Goal: Information Seeking & Learning: Understand process/instructions

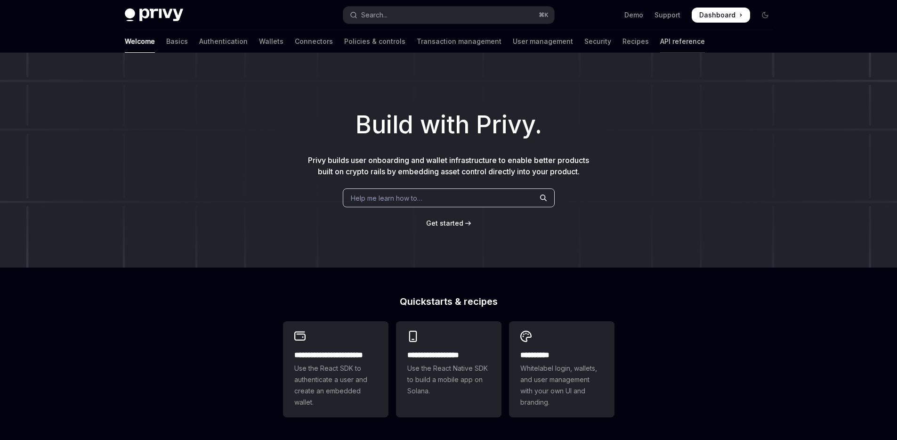
click at [660, 40] on link "API reference" at bounding box center [682, 41] width 45 height 23
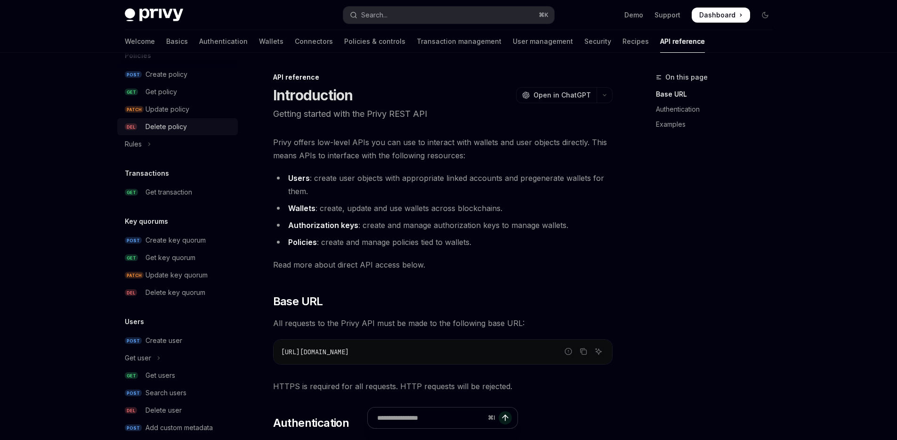
scroll to position [538, 0]
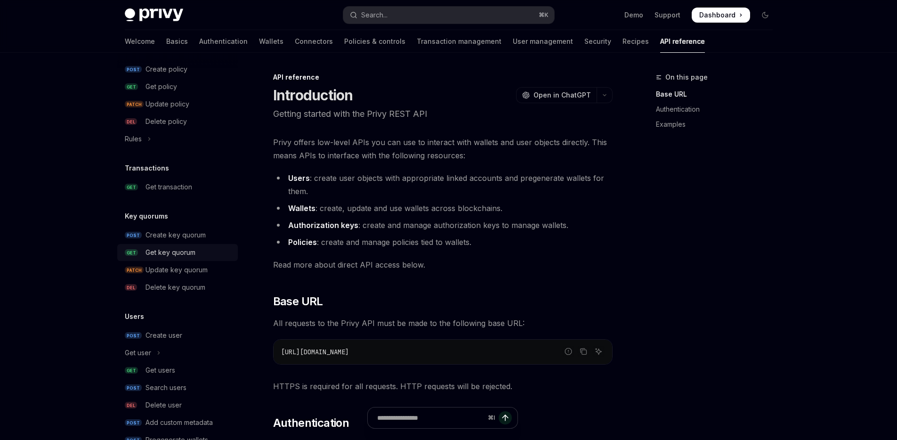
click at [166, 244] on link "GET Get key quorum" at bounding box center [177, 252] width 120 height 17
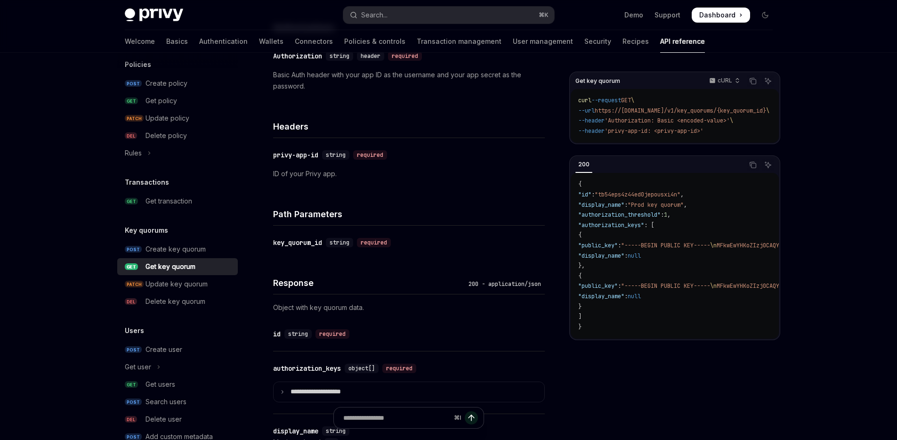
scroll to position [163, 0]
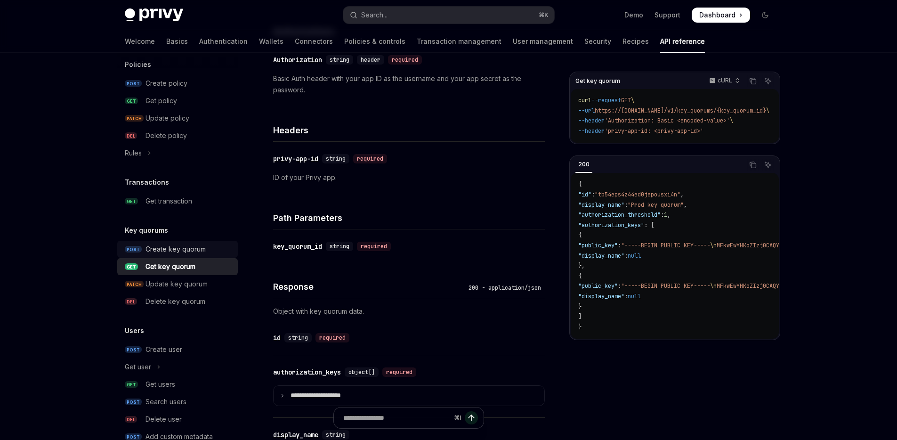
click at [172, 252] on div "Create key quorum" at bounding box center [175, 248] width 60 height 11
type textarea "*"
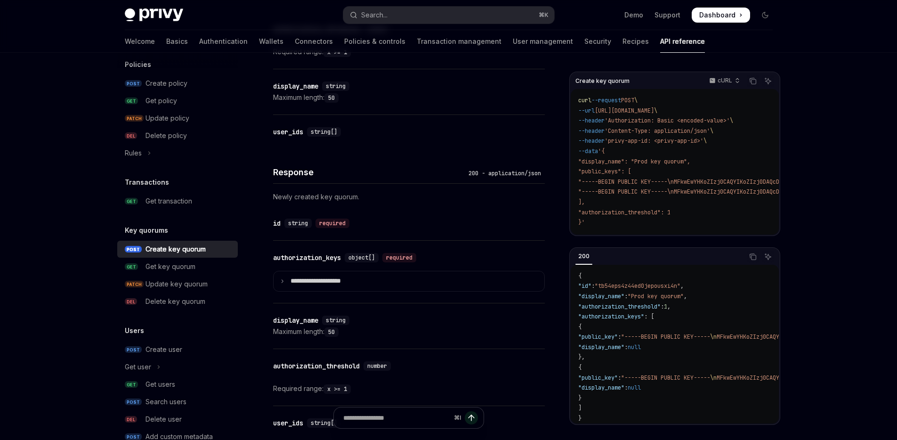
scroll to position [432, 0]
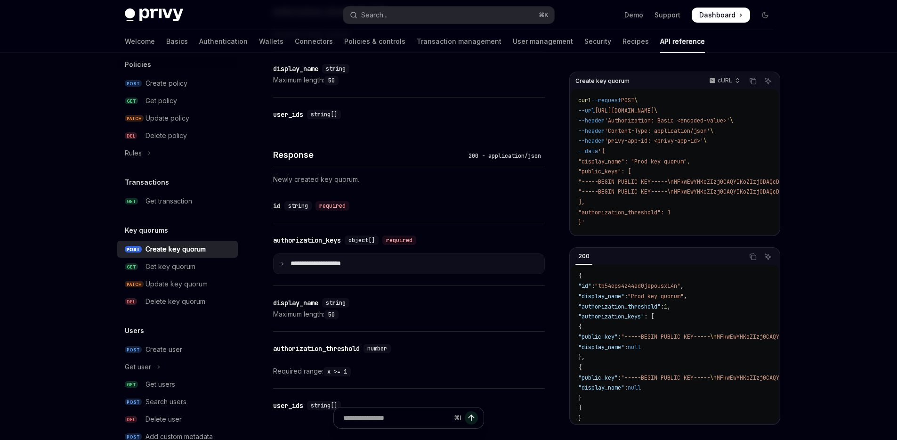
click at [280, 262] on icon at bounding box center [282, 263] width 5 height 5
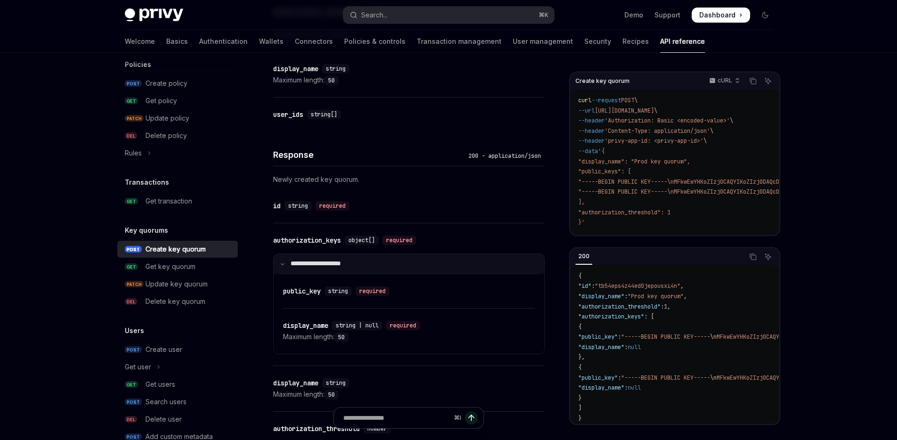
click at [280, 262] on icon at bounding box center [282, 263] width 5 height 5
